Goal: Information Seeking & Learning: Find specific fact

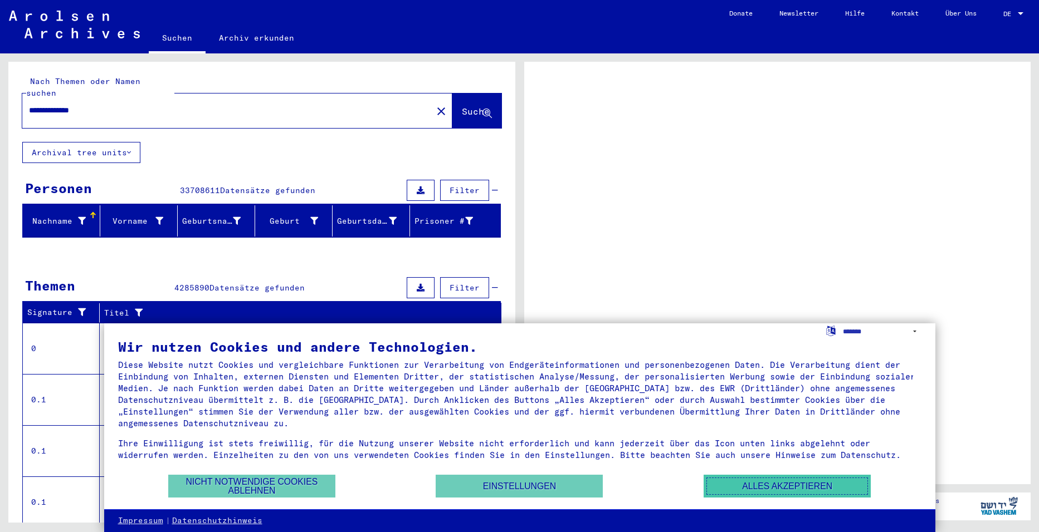
click at [750, 485] on button "Alles akzeptieren" at bounding box center [786, 486] width 167 height 23
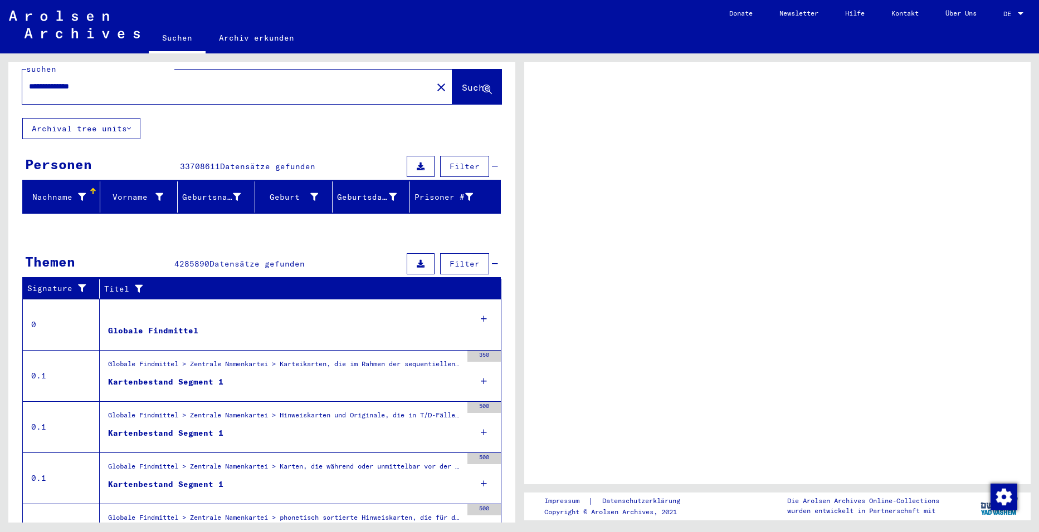
scroll to position [54, 0]
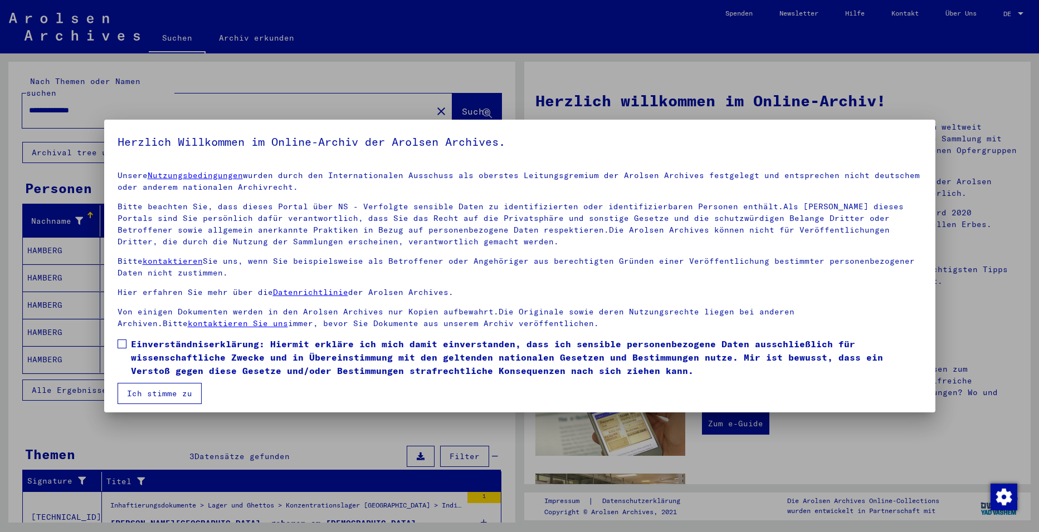
click at [124, 345] on span at bounding box center [121, 344] width 9 height 9
click at [146, 393] on button "Ich stimme zu" at bounding box center [159, 393] width 84 height 21
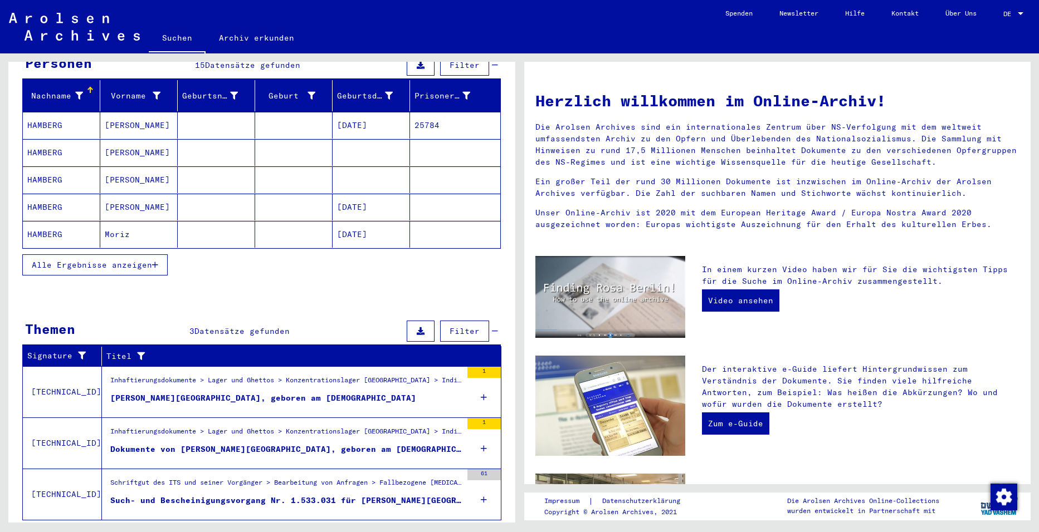
scroll to position [144, 0]
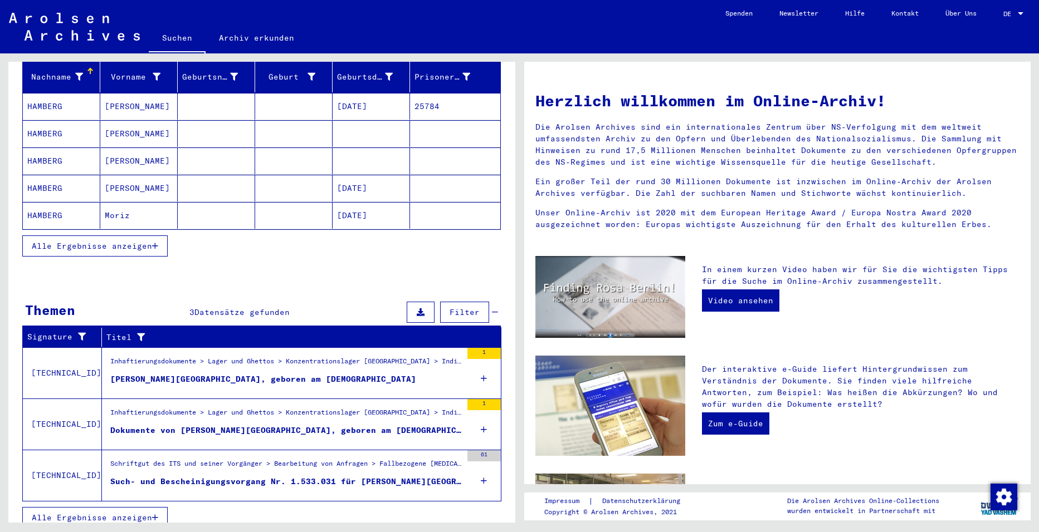
click at [257, 374] on div "[PERSON_NAME][GEOGRAPHIC_DATA], geboren am [DEMOGRAPHIC_DATA]" at bounding box center [263, 380] width 306 height 12
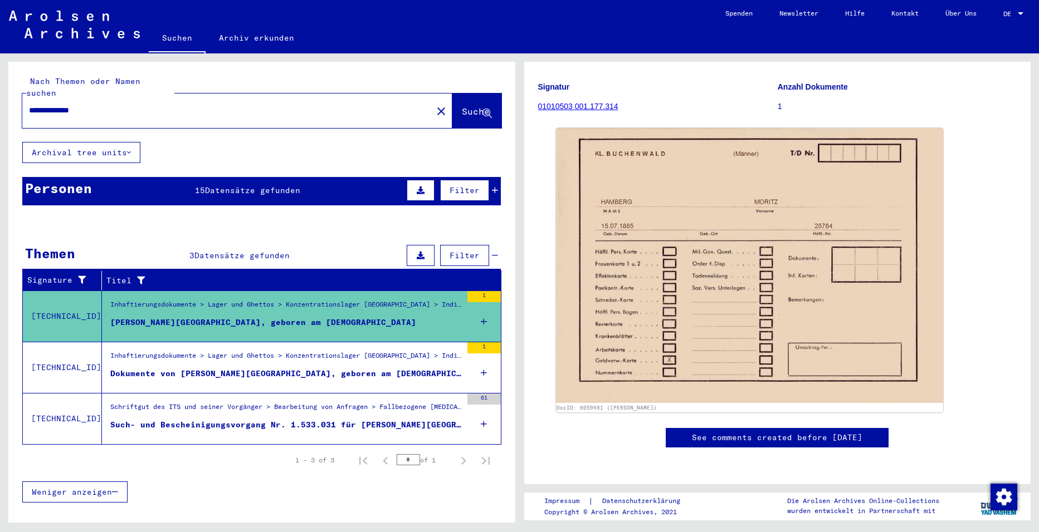
scroll to position [446, 0]
click at [244, 368] on div "Dokumente von [PERSON_NAME][GEOGRAPHIC_DATA], geboren am [DEMOGRAPHIC_DATA]" at bounding box center [285, 374] width 351 height 12
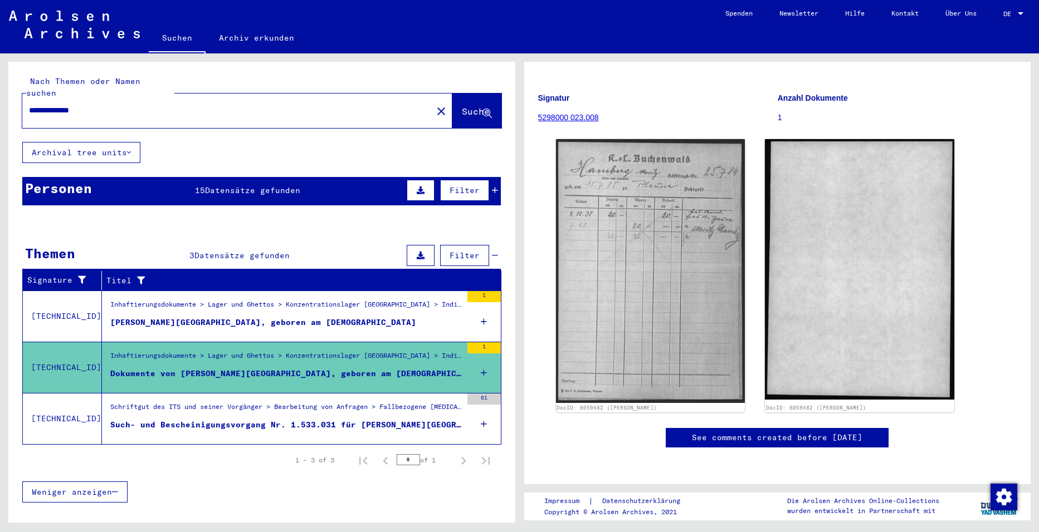
scroll to position [111, 0]
click at [238, 419] on div "Such- und Bescheinigungsvorgang Nr. 1.533.031 für [PERSON_NAME][GEOGRAPHIC_DATA…" at bounding box center [285, 425] width 351 height 12
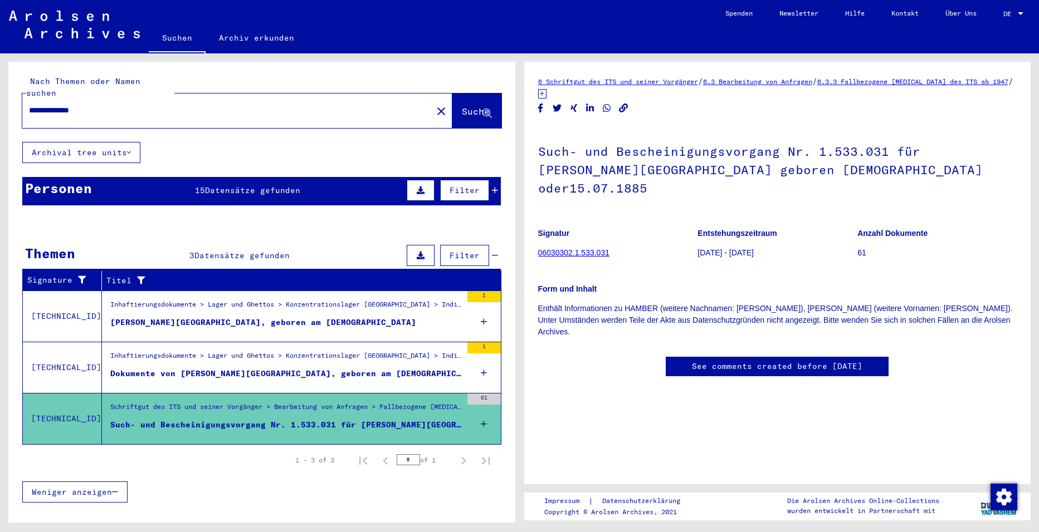
click at [560, 248] on link "06030302.1.533.031" at bounding box center [573, 252] width 71 height 9
click at [561, 248] on link "06030302.1.533.031" at bounding box center [573, 252] width 71 height 9
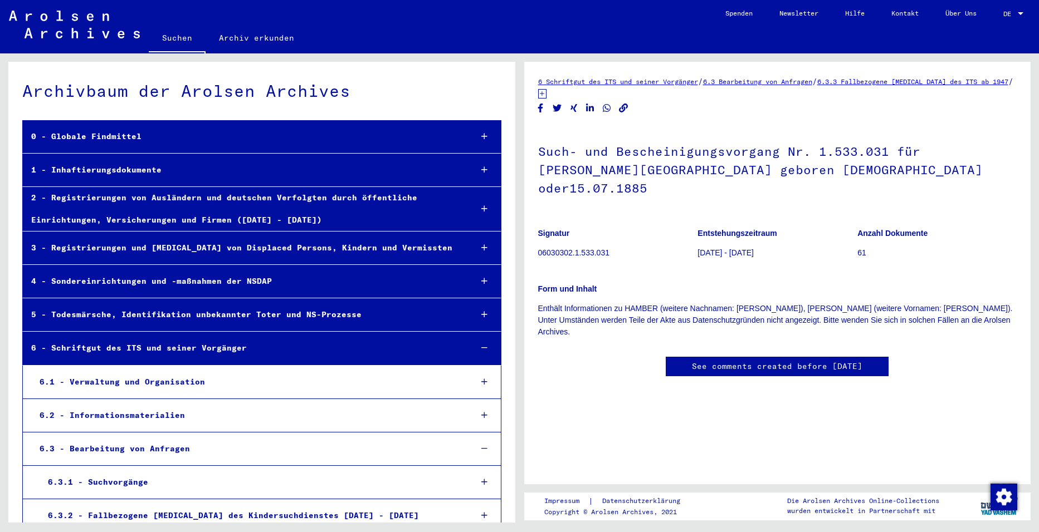
click at [175, 38] on link "Suchen" at bounding box center [177, 39] width 57 height 29
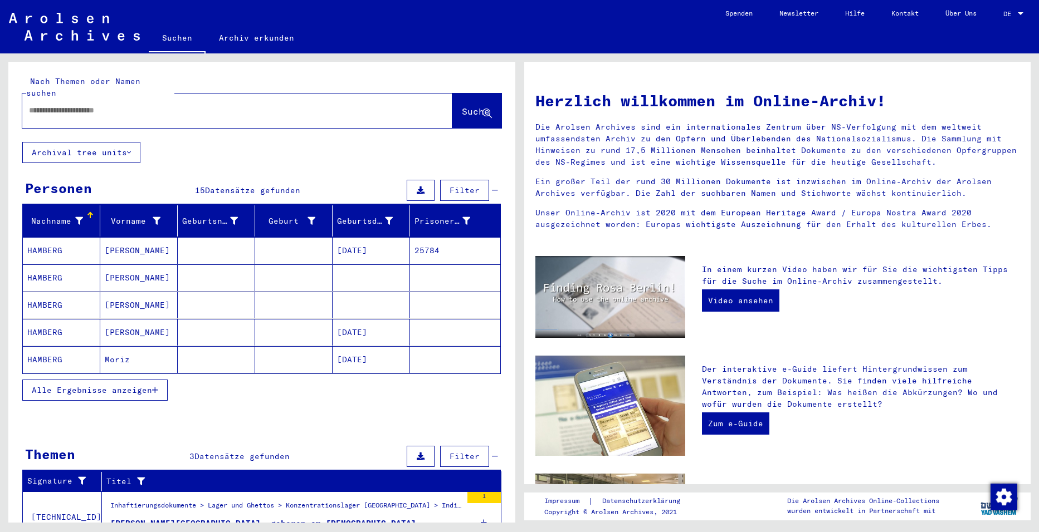
click at [95, 105] on input "text" at bounding box center [224, 111] width 390 height 12
type input "******"
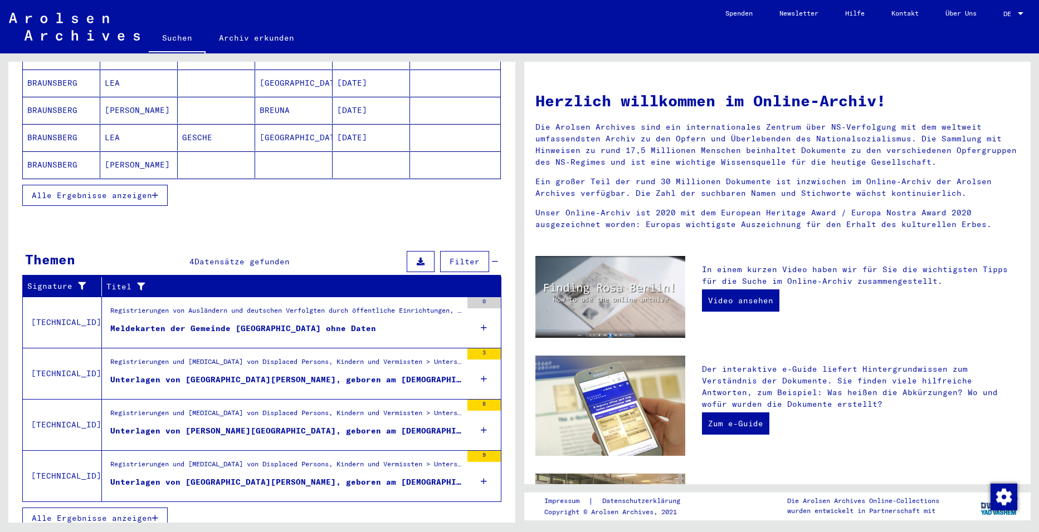
scroll to position [195, 0]
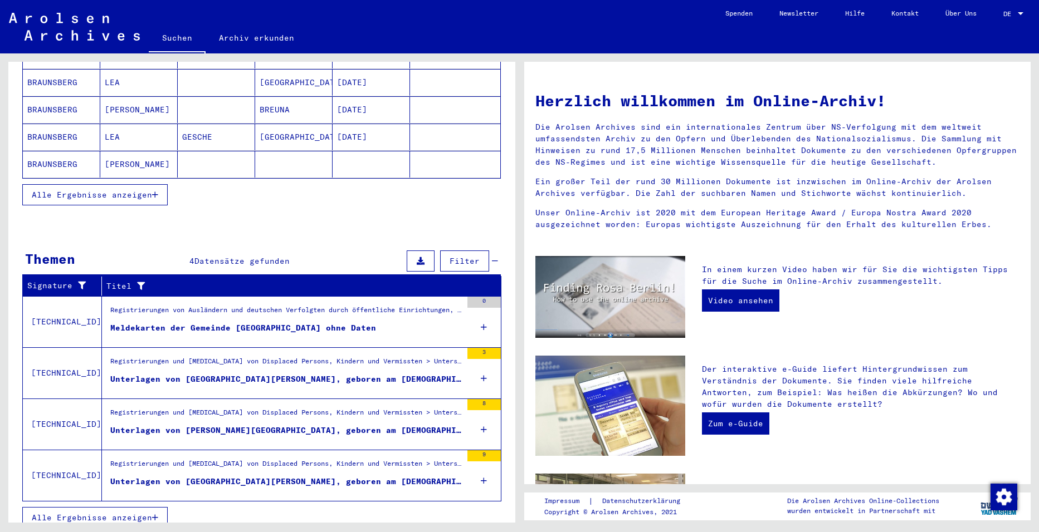
click at [154, 514] on icon "button" at bounding box center [155, 518] width 6 height 8
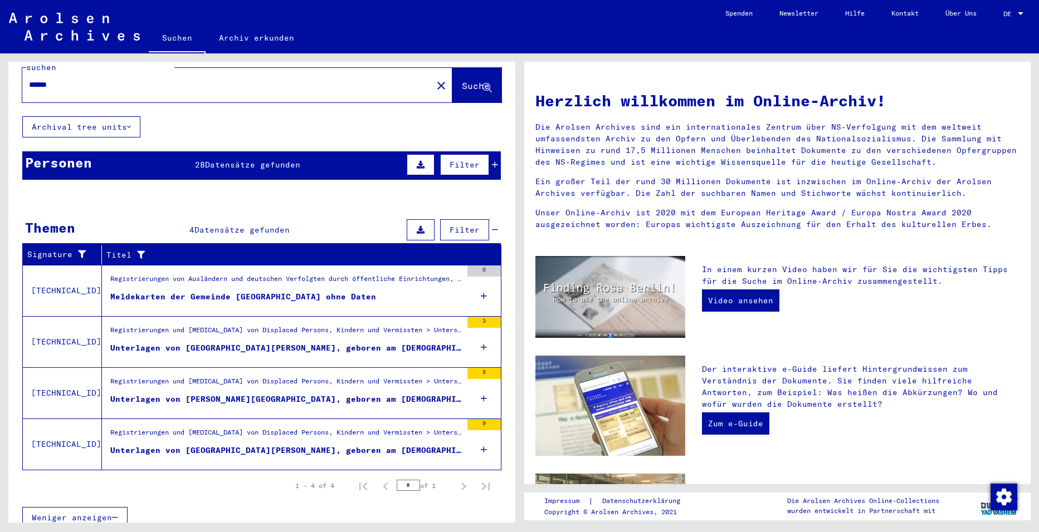
scroll to position [0, 0]
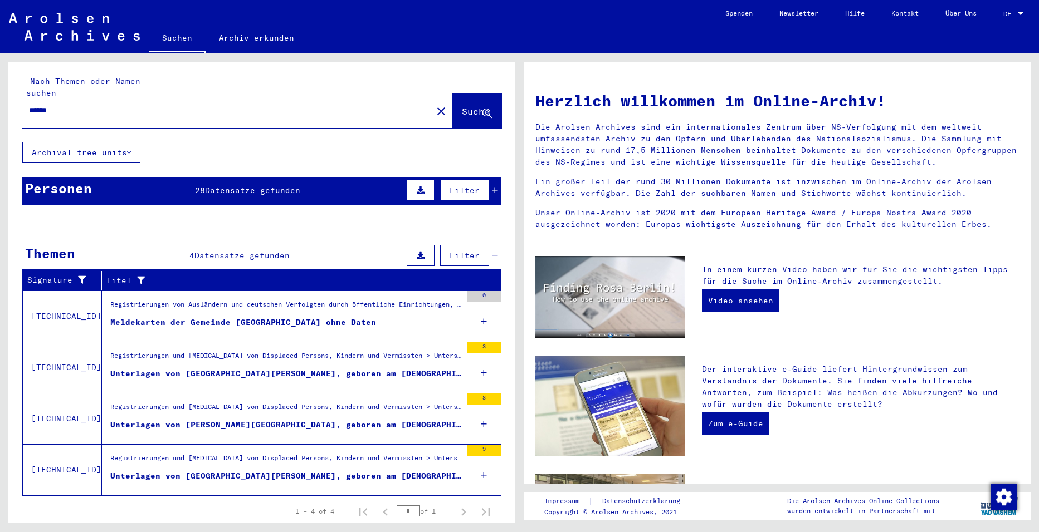
click at [202, 317] on div "Meldekarten der Gemeinde [GEOGRAPHIC_DATA] ohne Daten" at bounding box center [243, 323] width 266 height 12
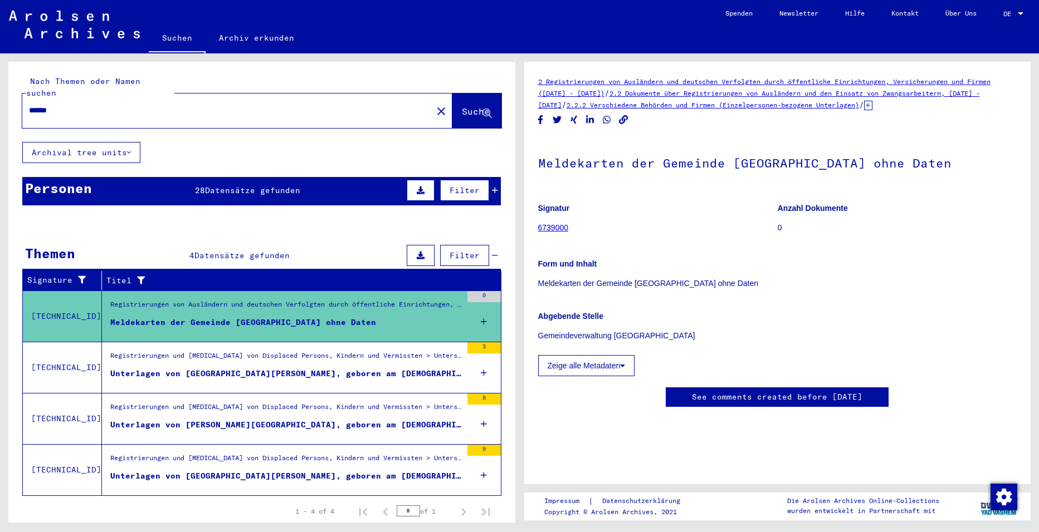
click at [210, 368] on div "Unterlagen von [GEOGRAPHIC_DATA][PERSON_NAME], geboren am [DEMOGRAPHIC_DATA], g…" at bounding box center [285, 374] width 351 height 12
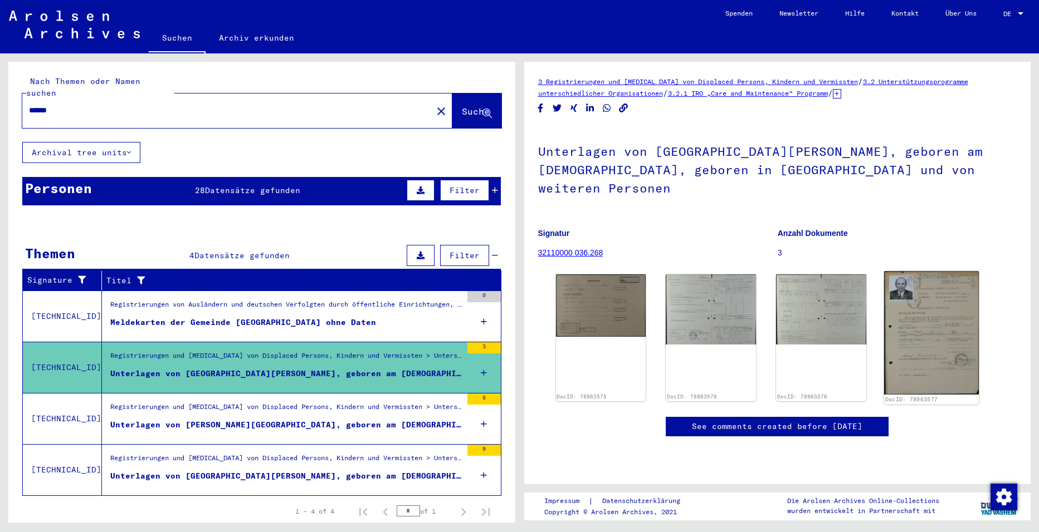
click at [931, 331] on img at bounding box center [931, 334] width 95 height 124
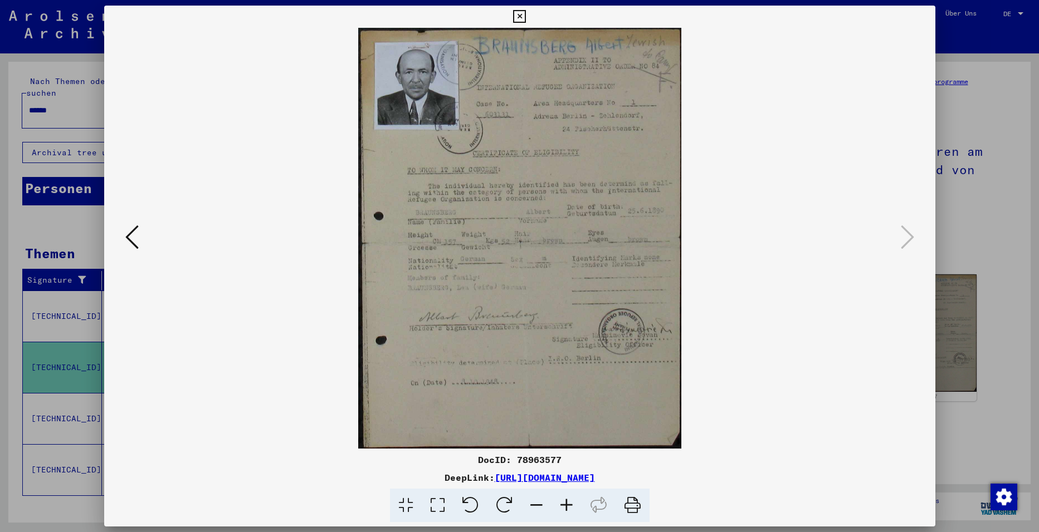
click at [763, 373] on img at bounding box center [519, 238] width 755 height 421
click at [501, 476] on link "[URL][DOMAIN_NAME]" at bounding box center [544, 477] width 100 height 11
